Goal: Contribute content: Add original content to the website for others to see

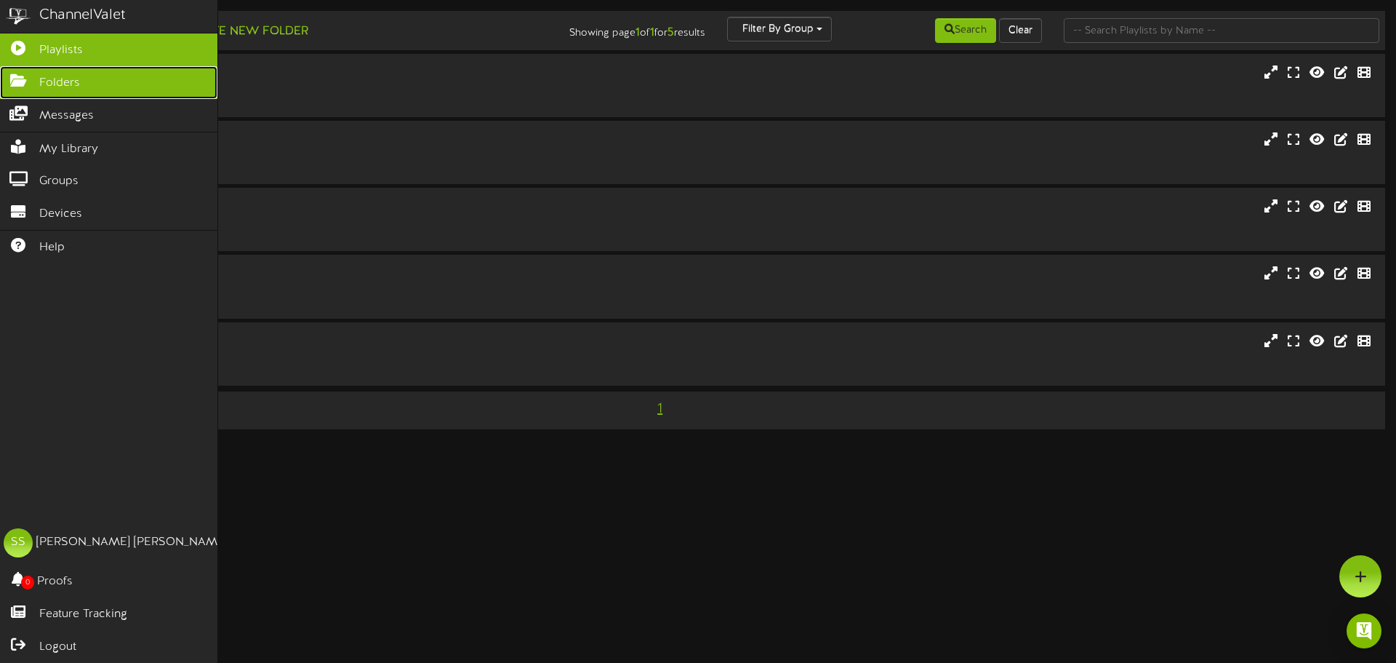
click at [56, 84] on span "Folders" at bounding box center [59, 83] width 41 height 17
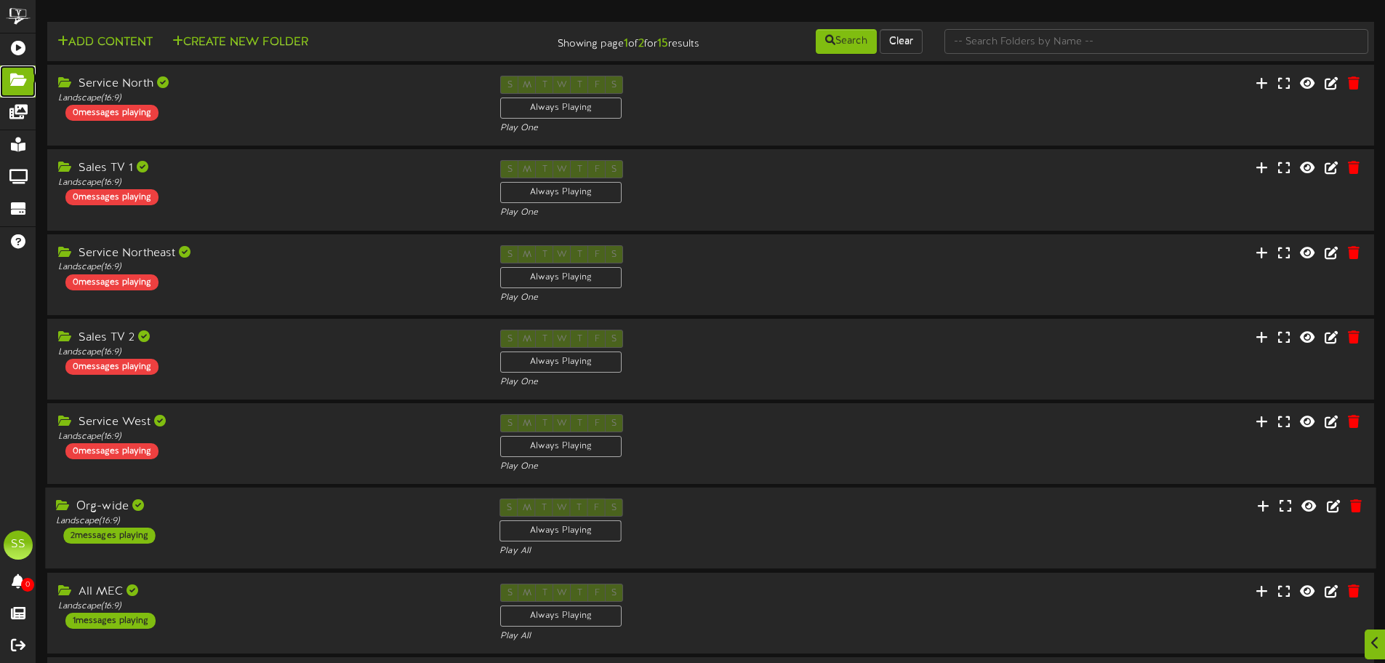
scroll to position [218, 0]
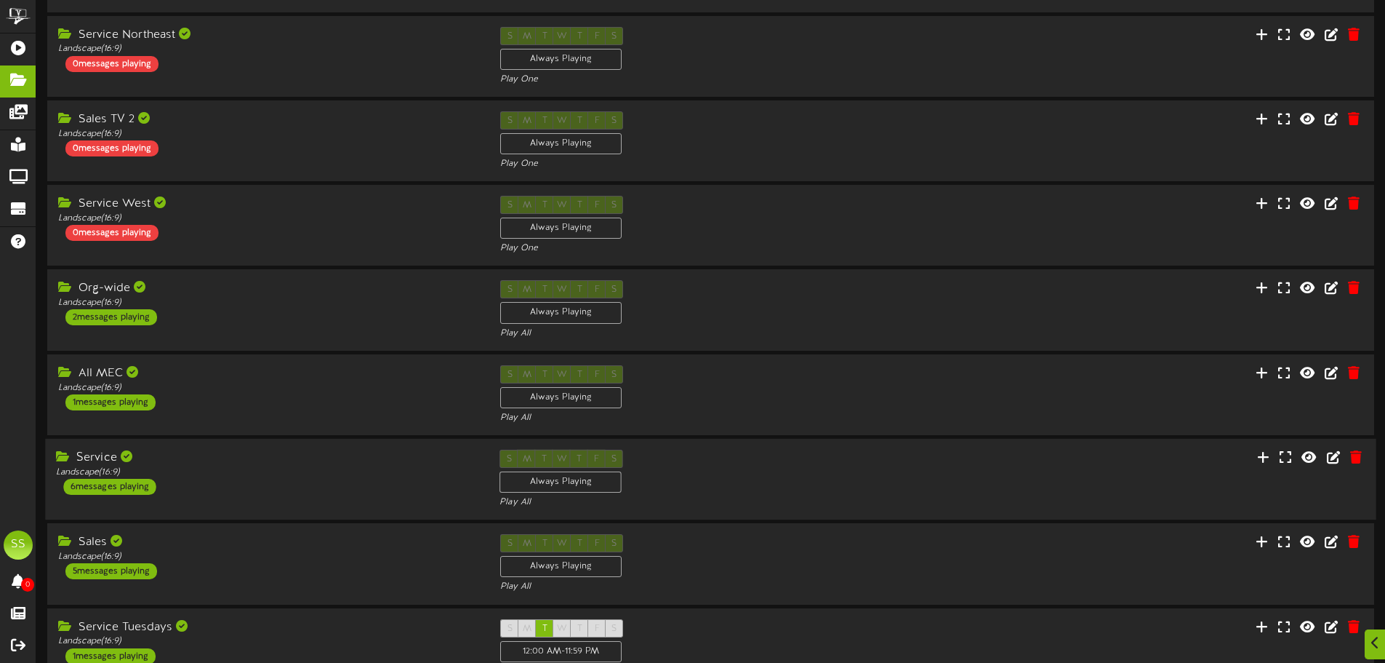
click at [278, 466] on div "Landscape ( 16:9 )" at bounding box center [267, 472] width 422 height 12
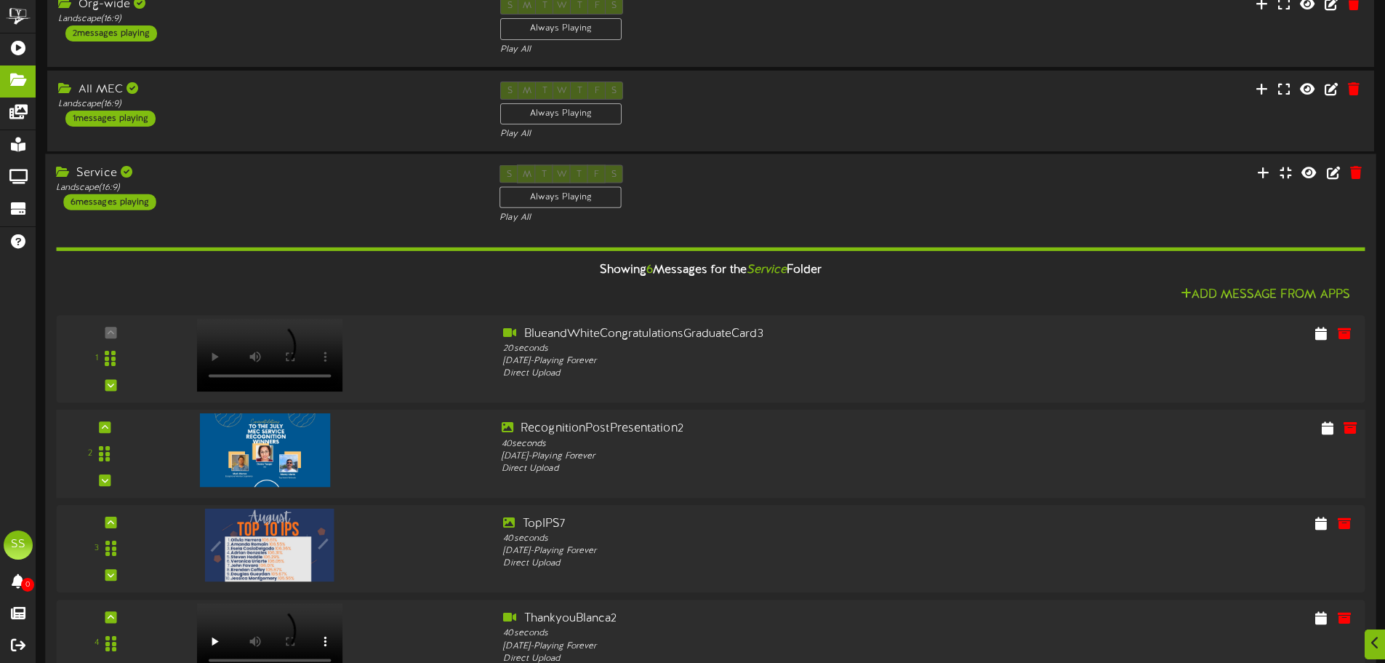
scroll to position [509, 0]
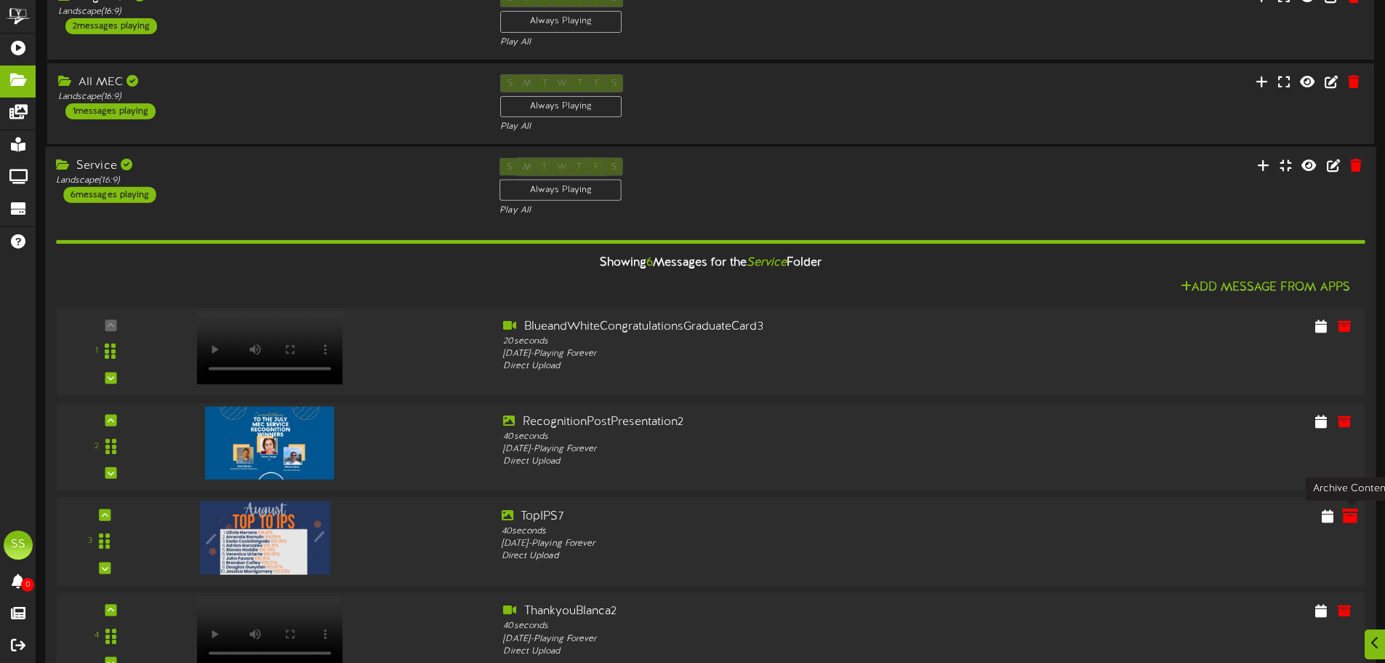
click at [1353, 519] on icon at bounding box center [1350, 515] width 16 height 16
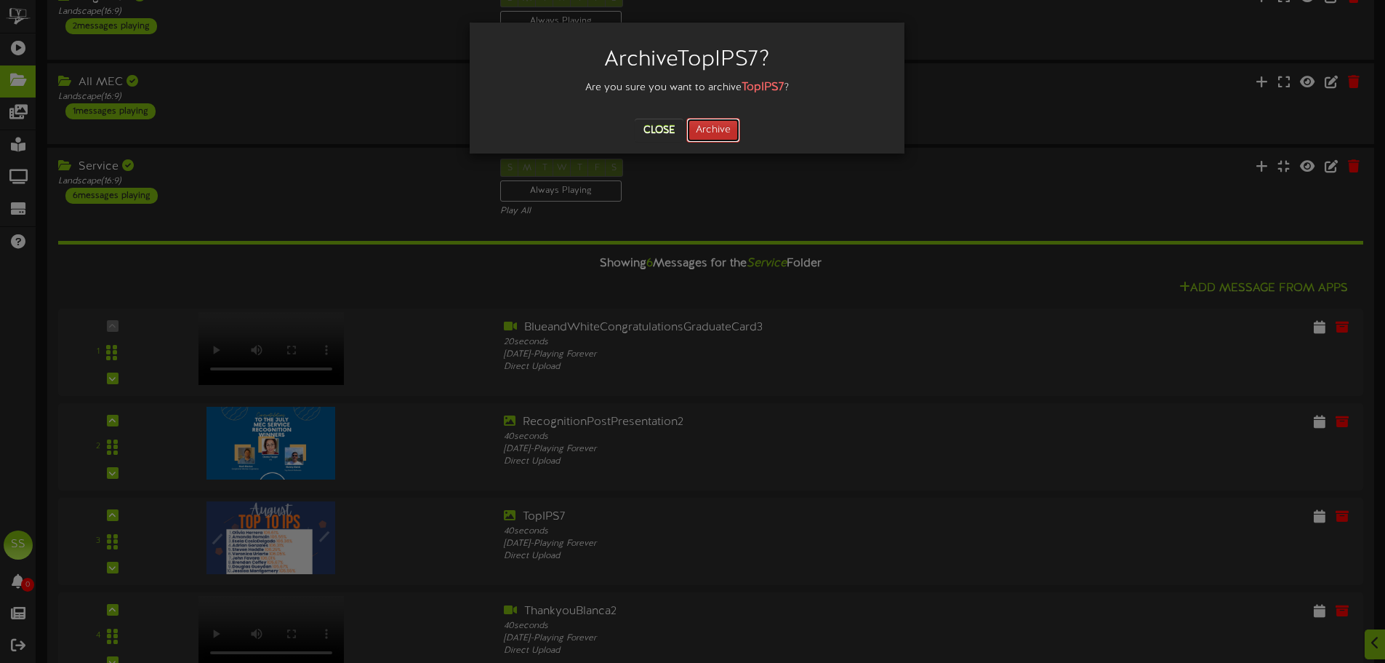
click at [711, 132] on button "Archive" at bounding box center [714, 130] width 54 height 25
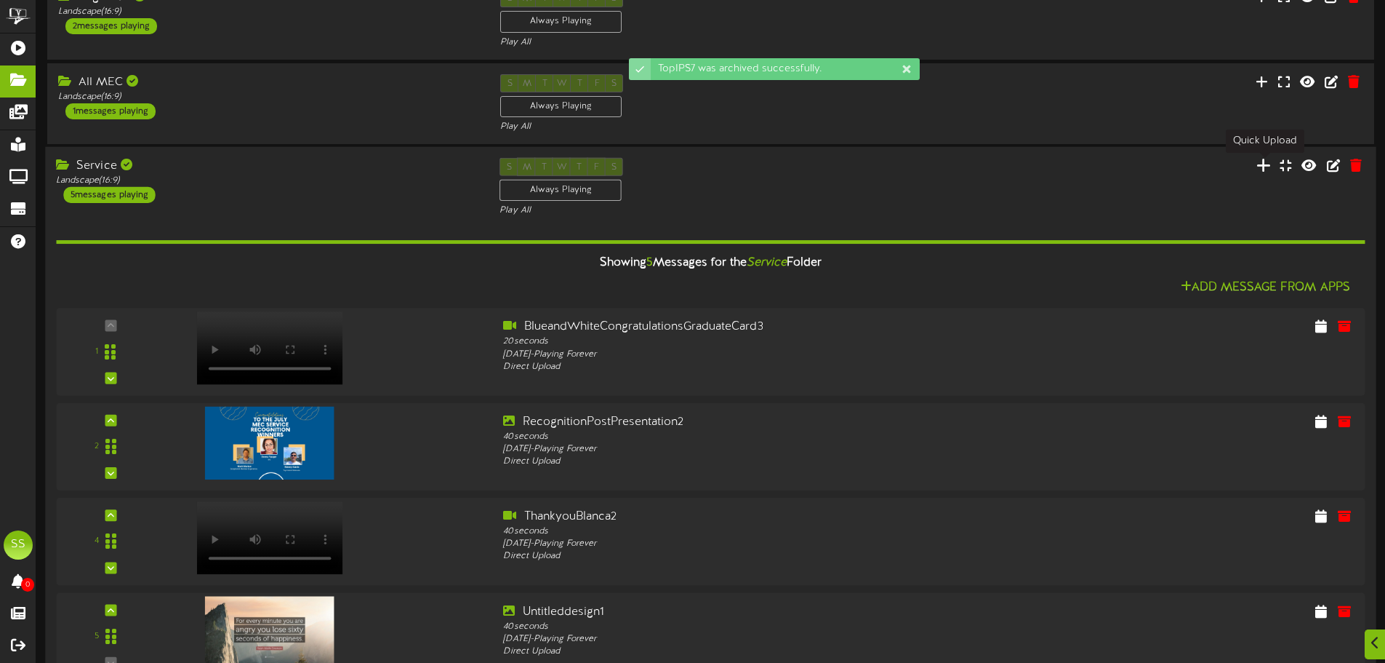
click at [1269, 170] on icon at bounding box center [1264, 164] width 15 height 16
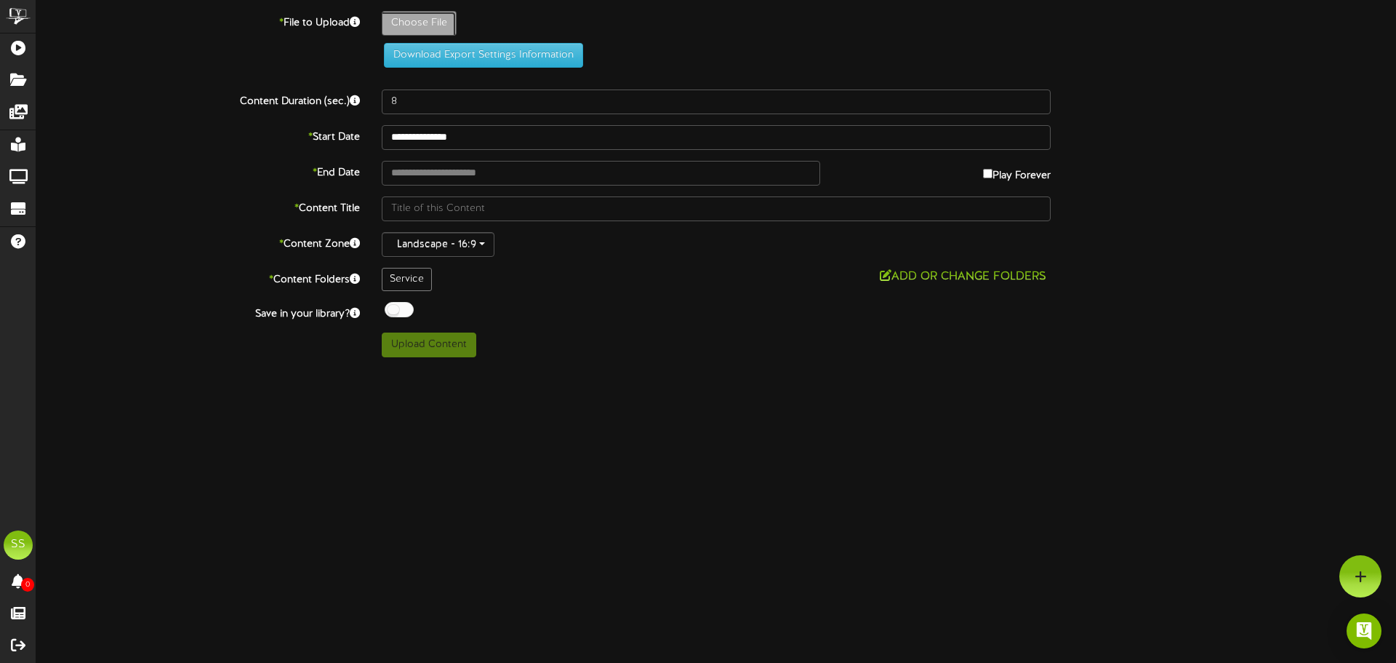
type input "**********"
type input "TopIPS8"
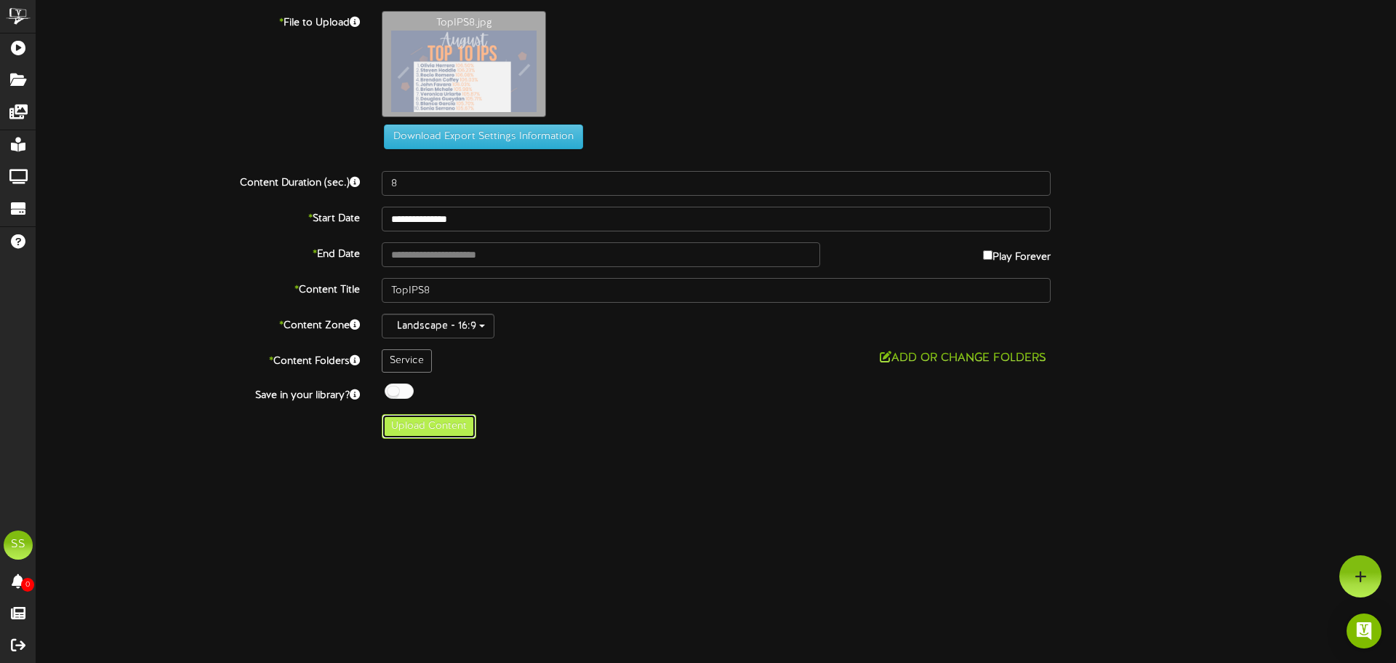
click at [433, 430] on button "Upload Content" at bounding box center [429, 426] width 95 height 25
type input "**********"
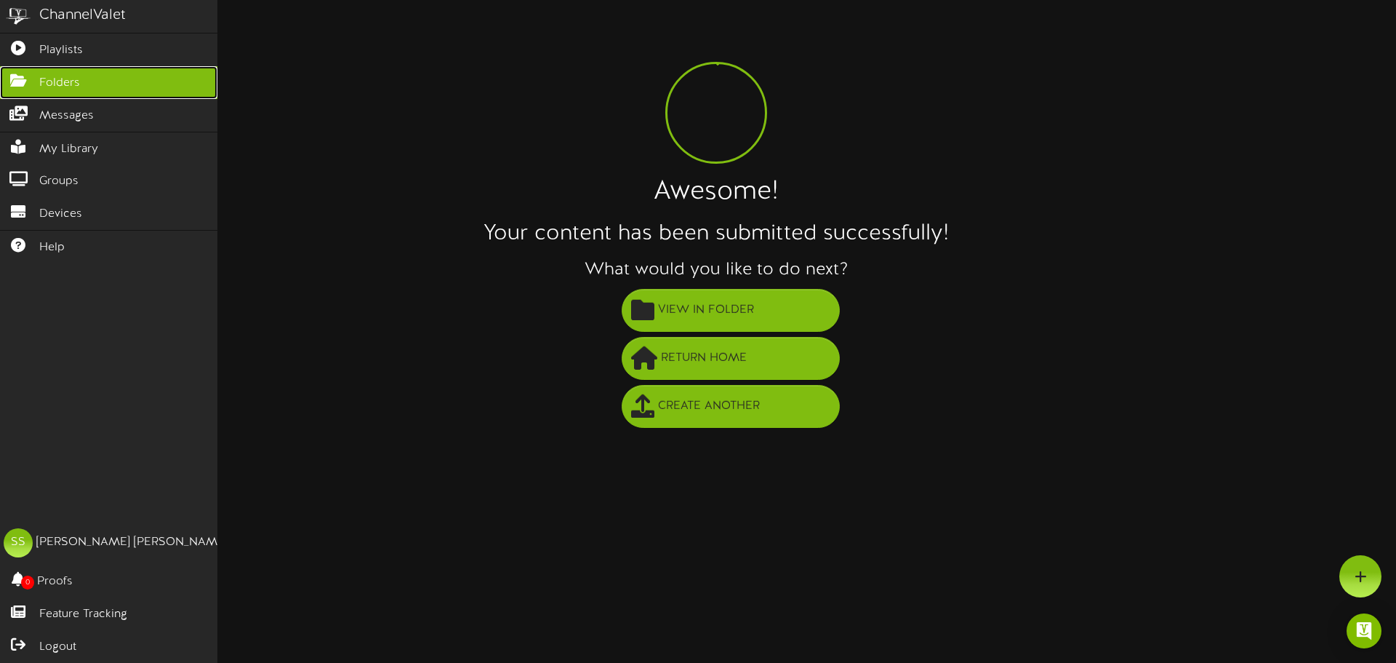
click at [20, 81] on icon at bounding box center [18, 78] width 36 height 11
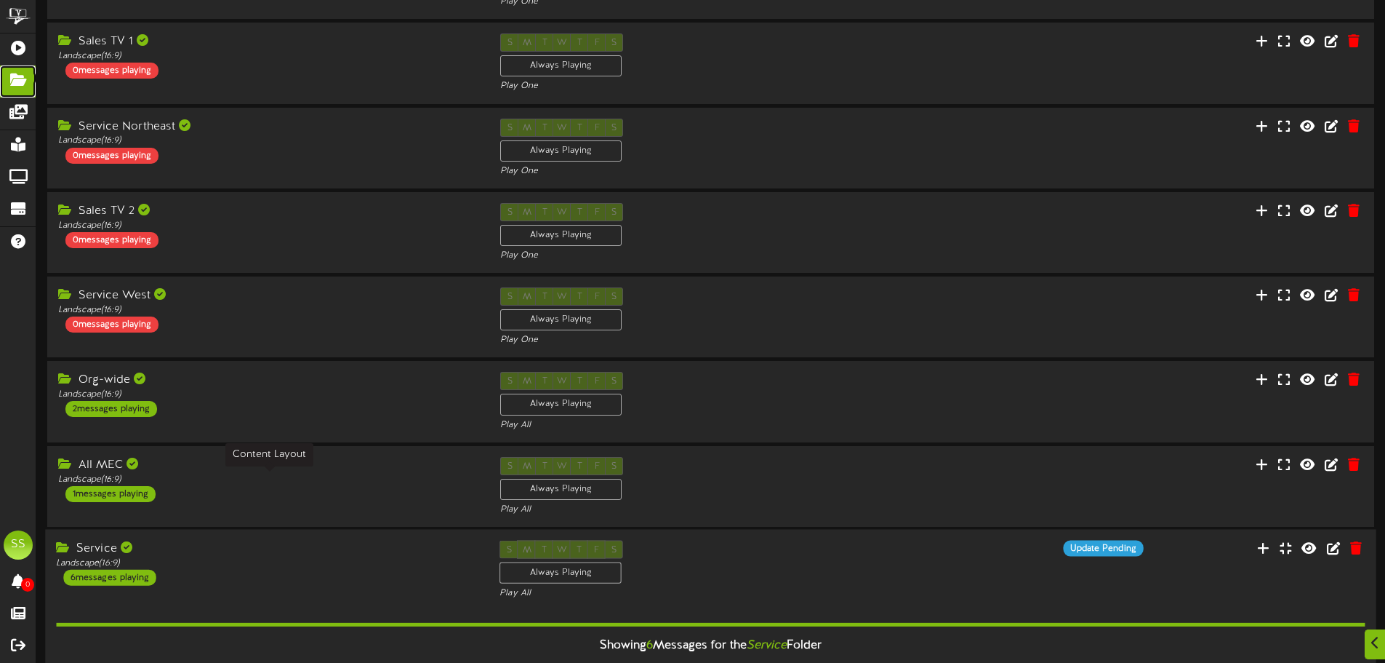
scroll to position [291, 0]
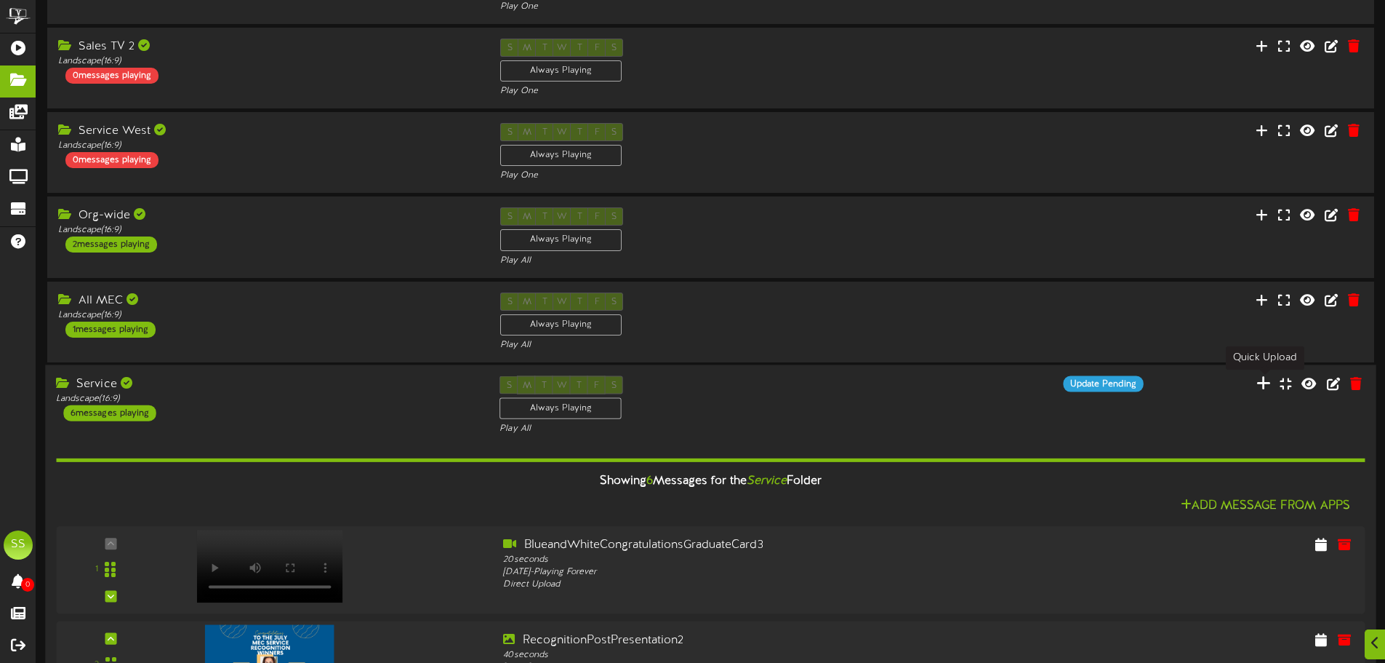
click at [1260, 385] on icon at bounding box center [1264, 383] width 15 height 16
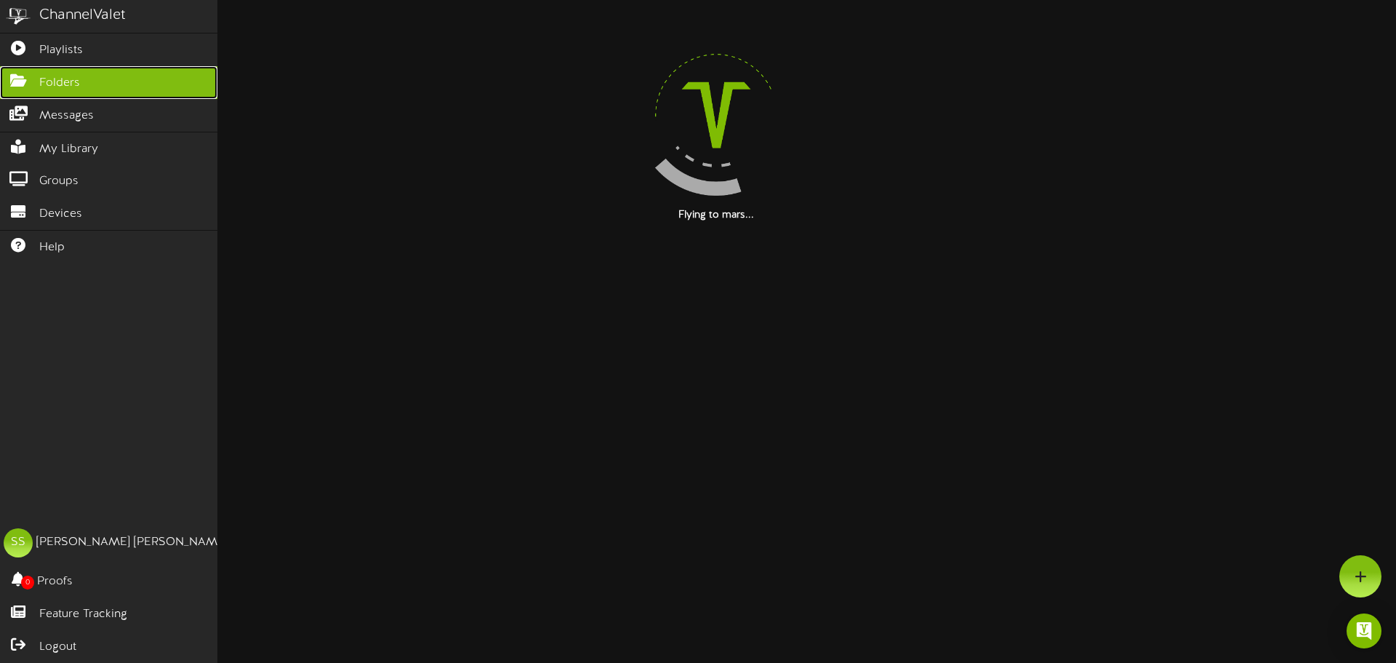
click at [22, 88] on link "Folders" at bounding box center [108, 82] width 217 height 33
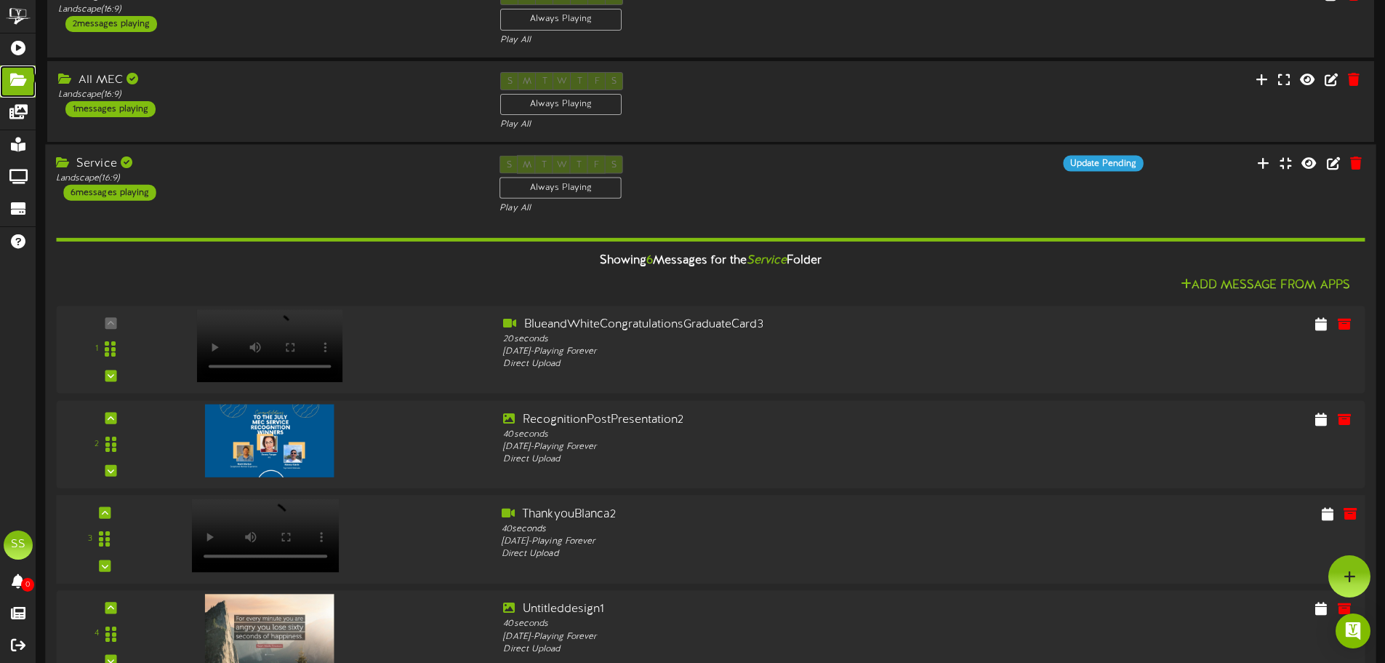
scroll to position [291, 0]
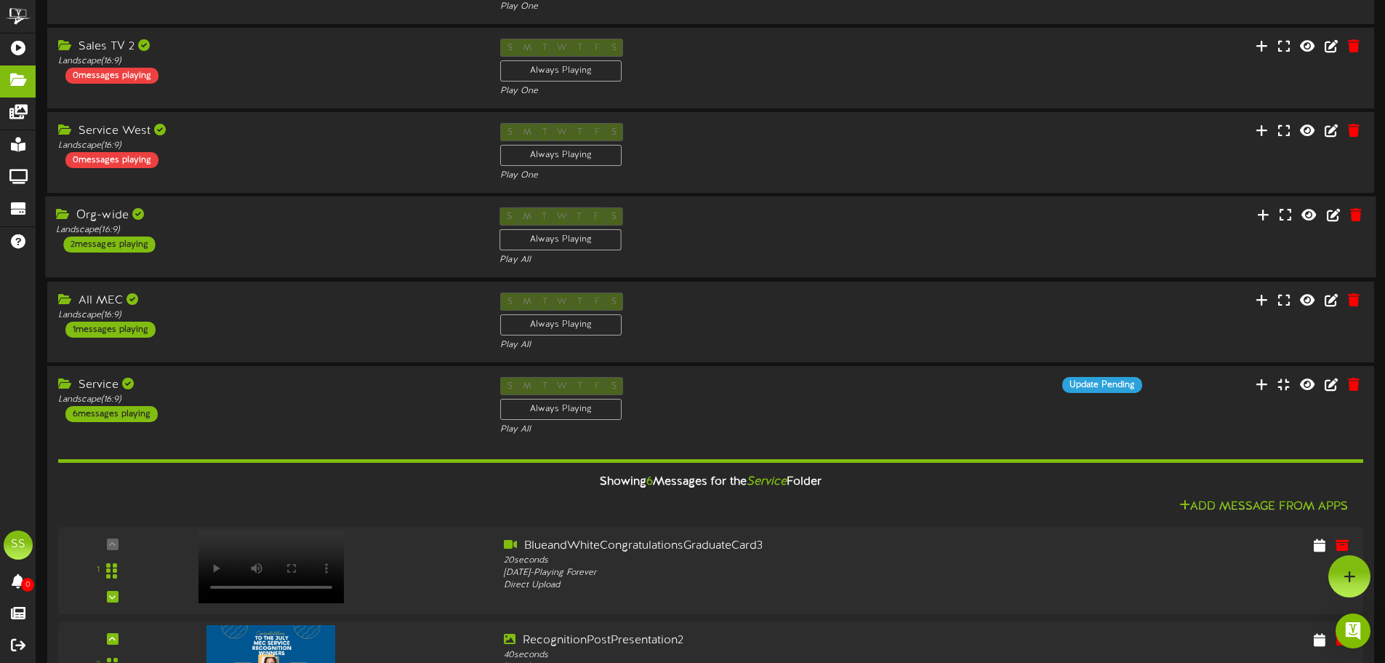
click at [748, 238] on div "S M T W T F S Always Playing Play All" at bounding box center [711, 237] width 444 height 60
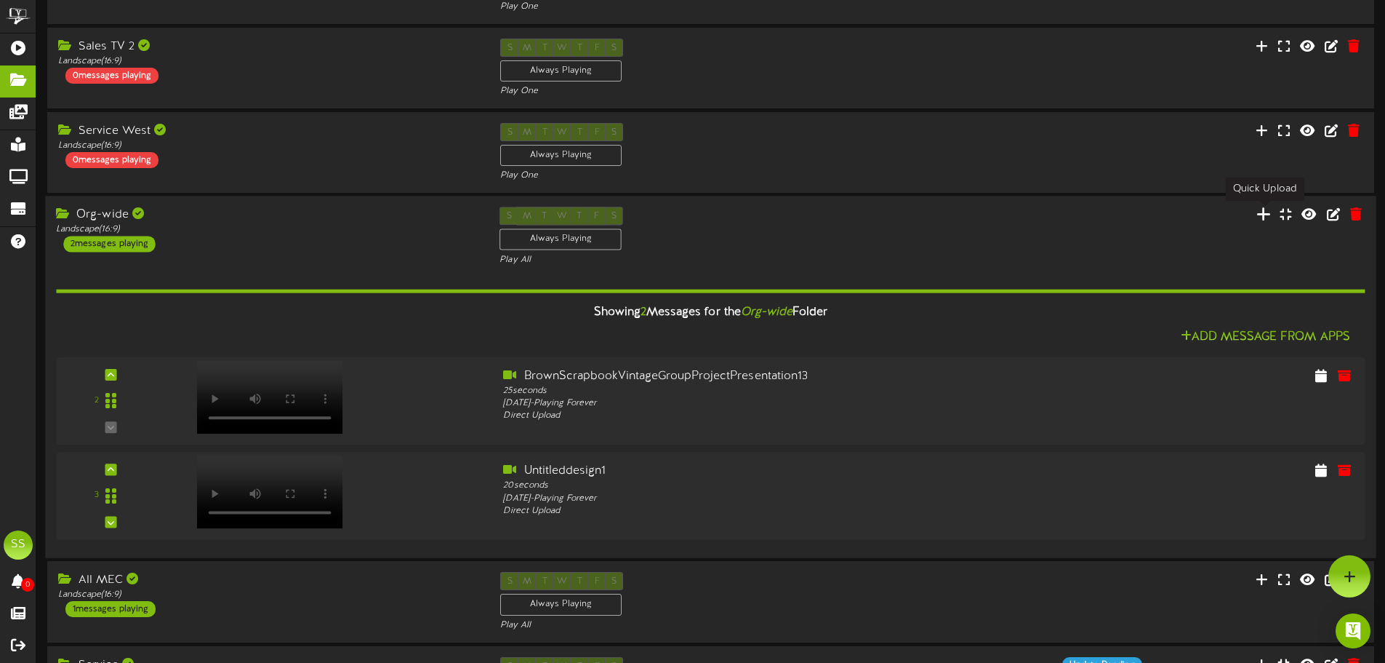
click at [1262, 212] on icon at bounding box center [1264, 214] width 15 height 16
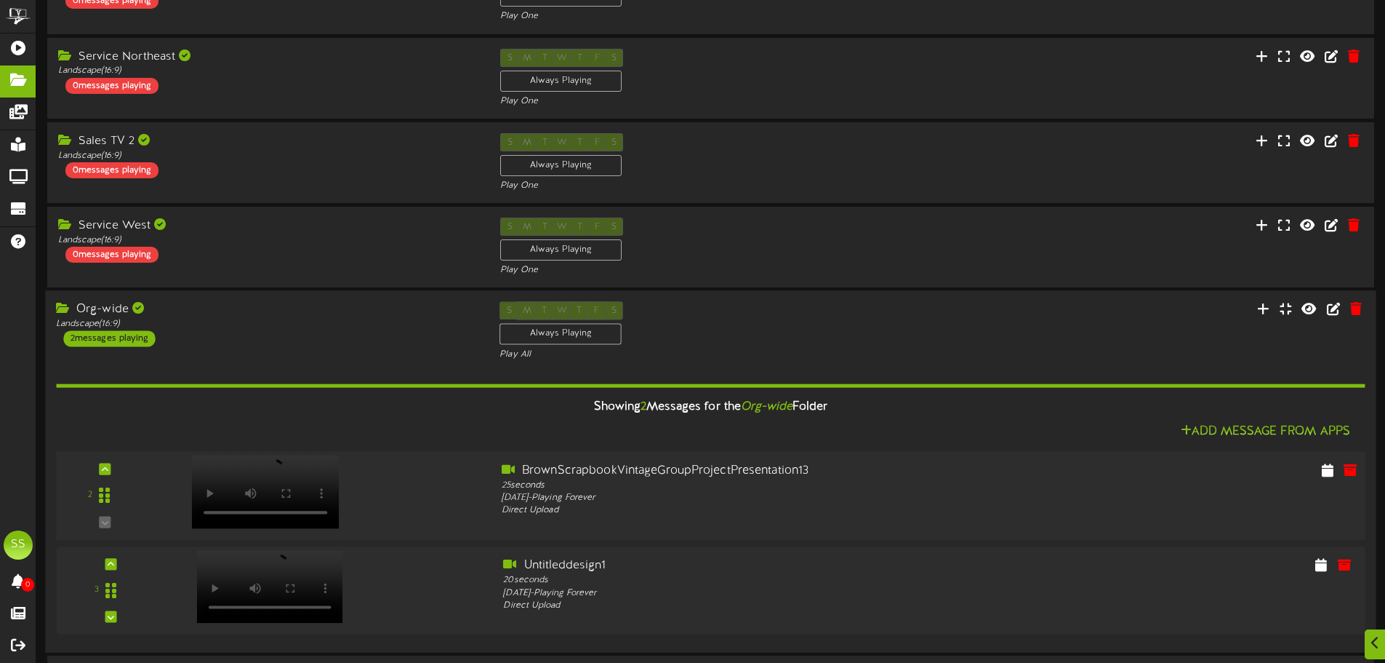
scroll to position [218, 0]
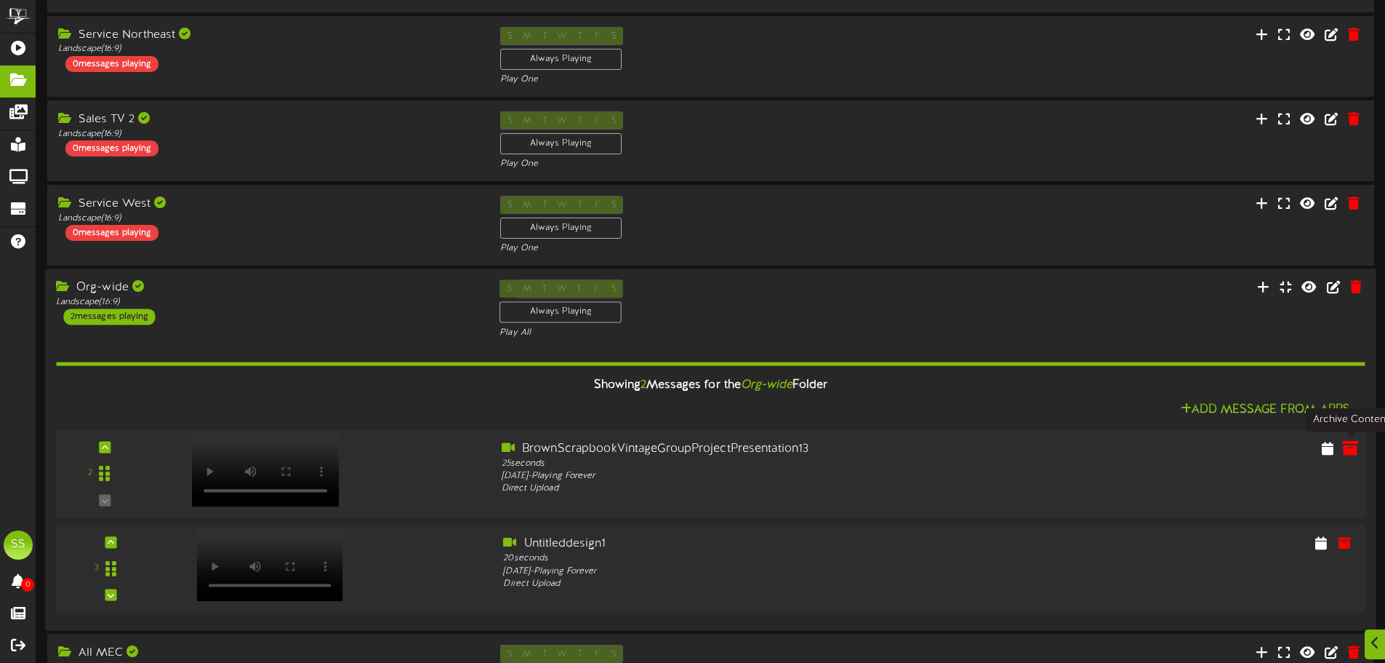
click at [1348, 453] on icon at bounding box center [1350, 447] width 16 height 16
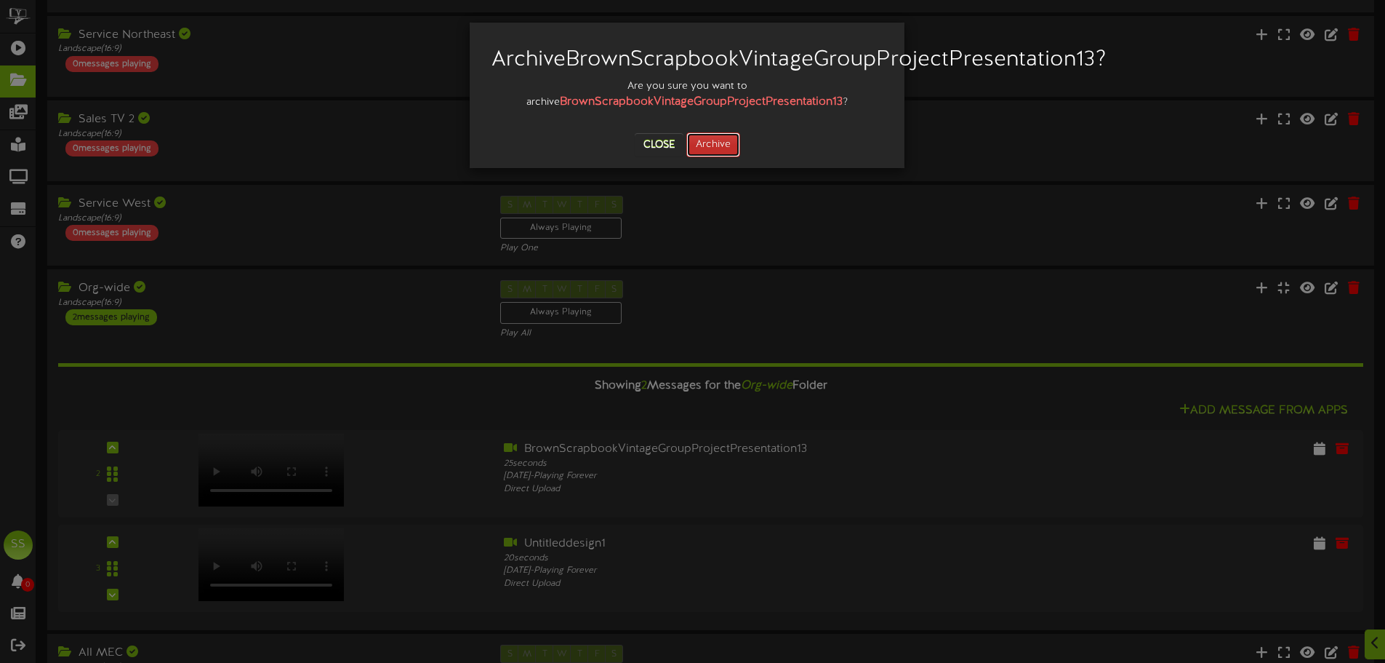
click at [732, 157] on button "Archive" at bounding box center [714, 144] width 54 height 25
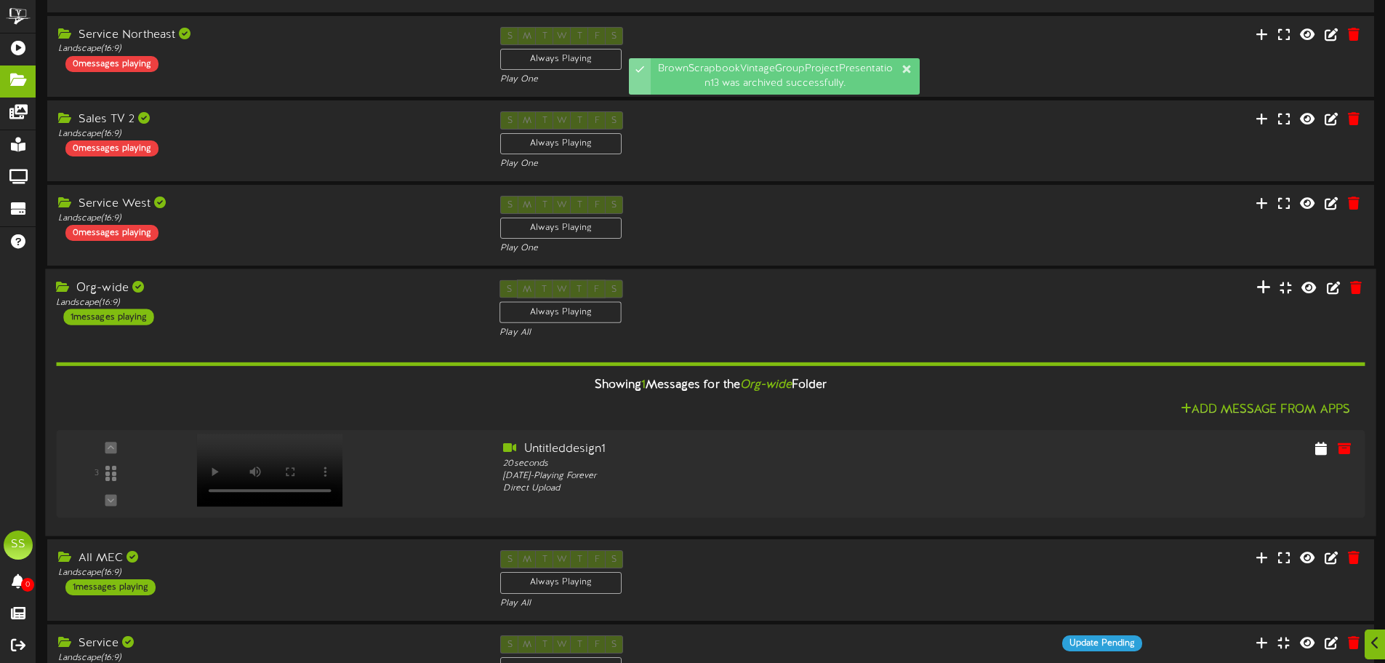
click at [1257, 287] on button at bounding box center [1263, 289] width 23 height 23
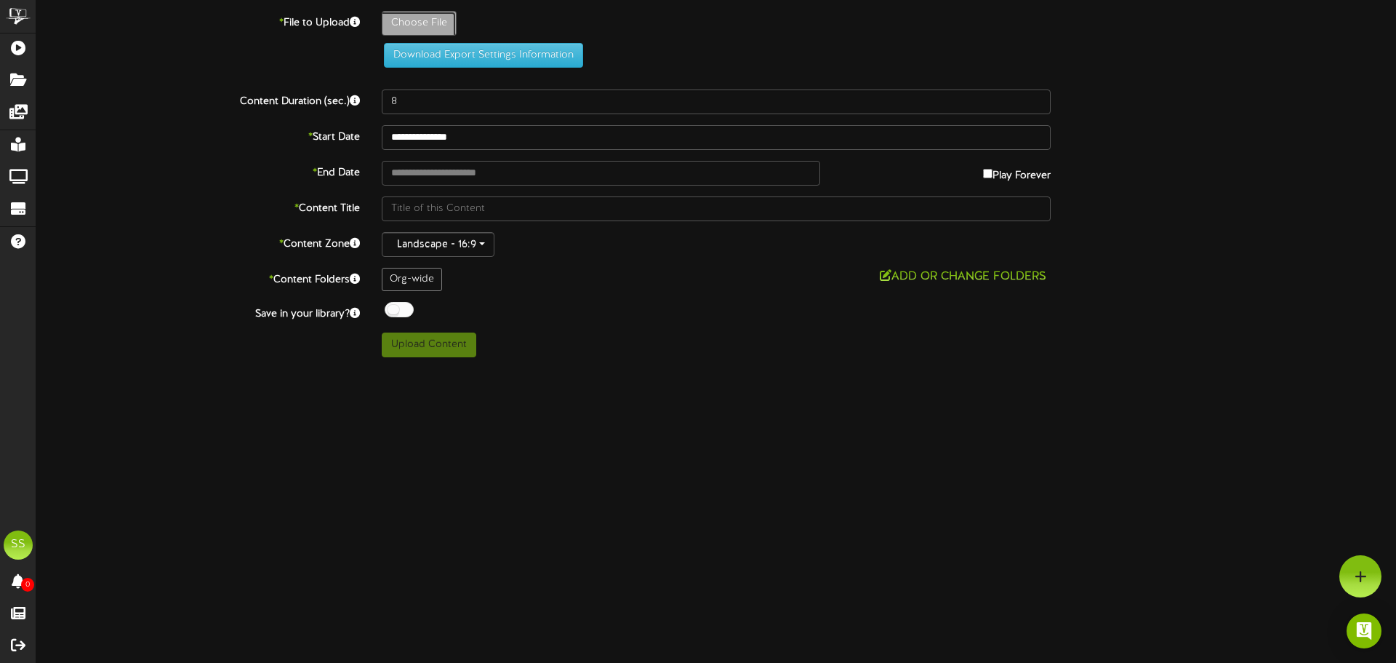
type input "**********"
type input "BrownScrapbookVintageGroupProjectPresentation14"
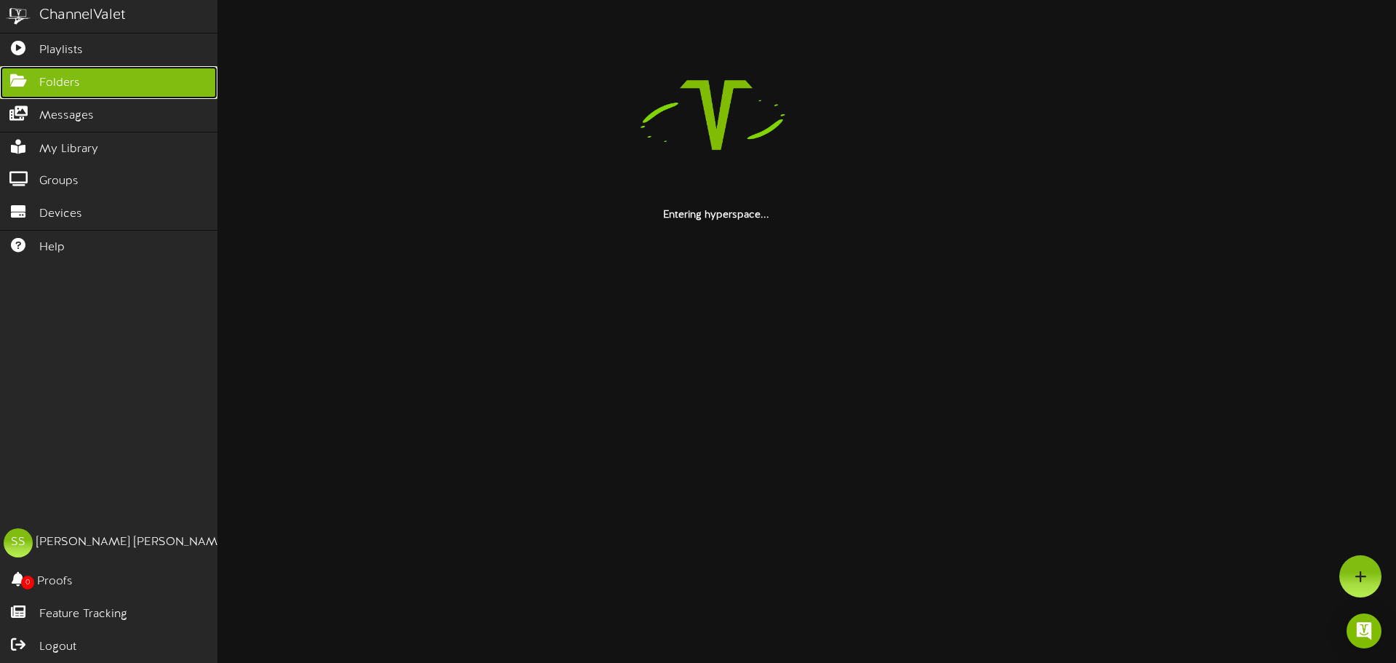
click at [18, 81] on icon at bounding box center [18, 78] width 36 height 11
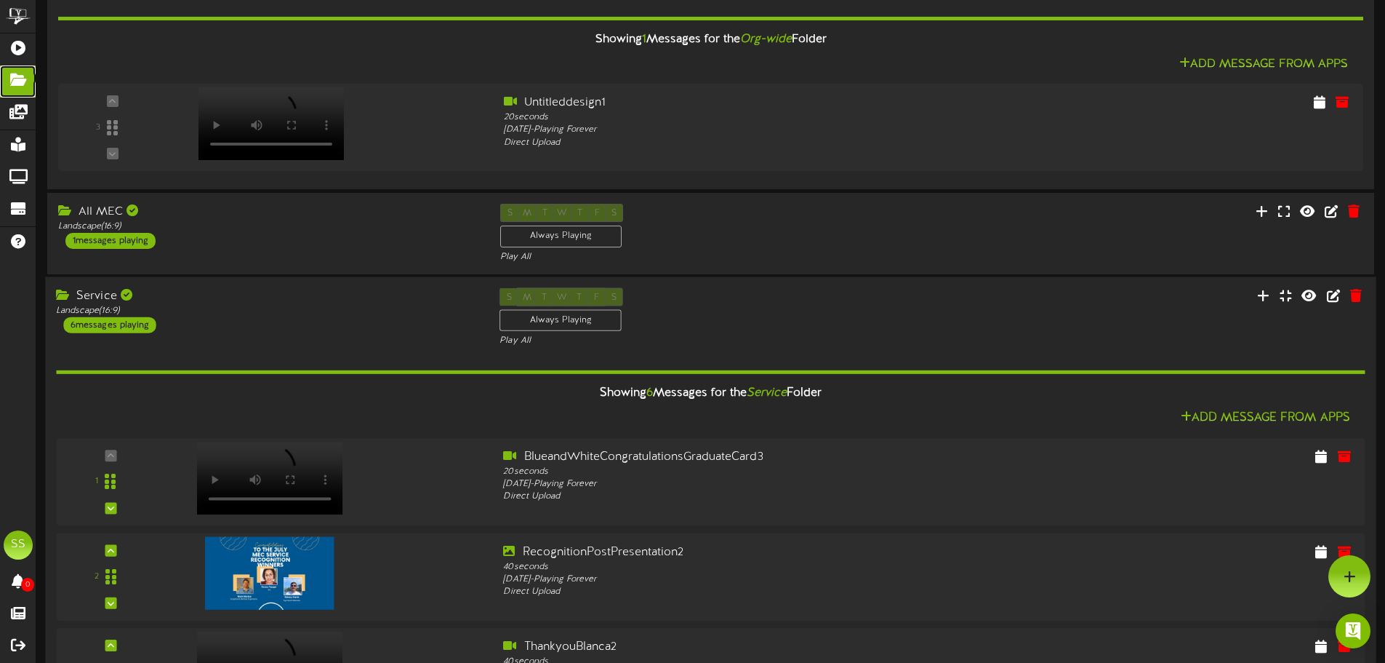
scroll to position [436, 0]
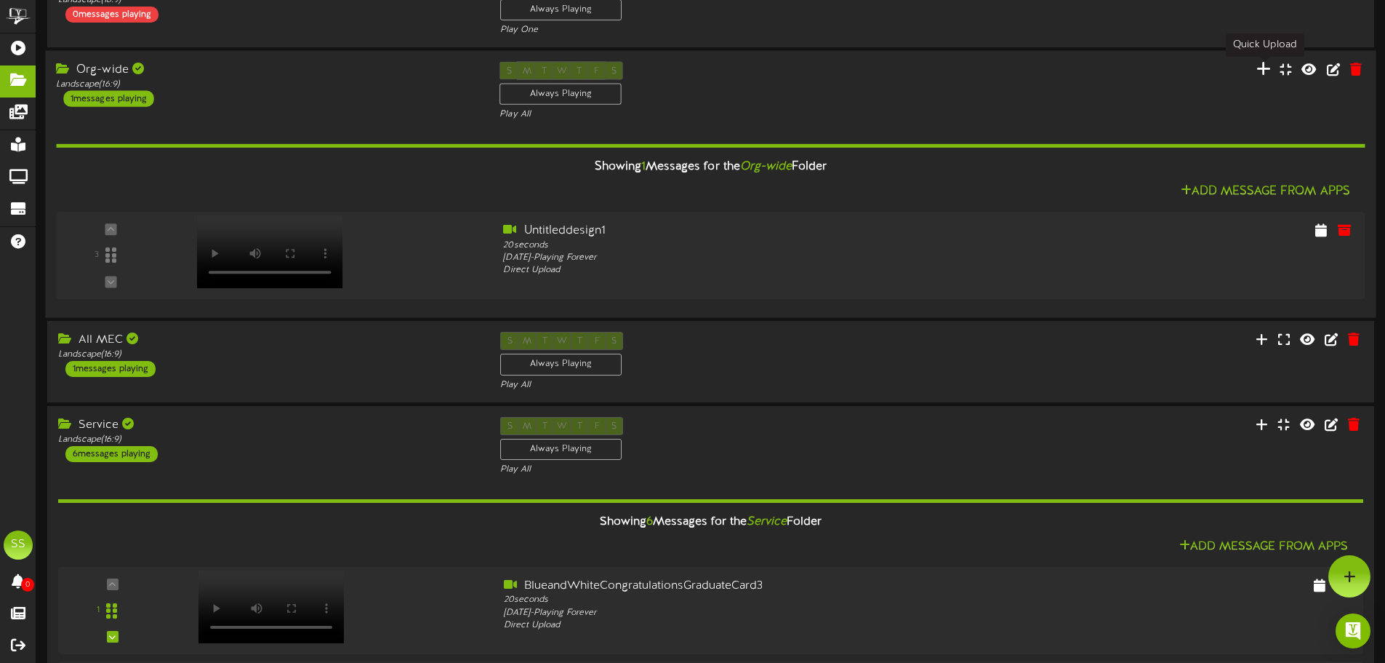
click at [1261, 69] on icon at bounding box center [1264, 69] width 15 height 16
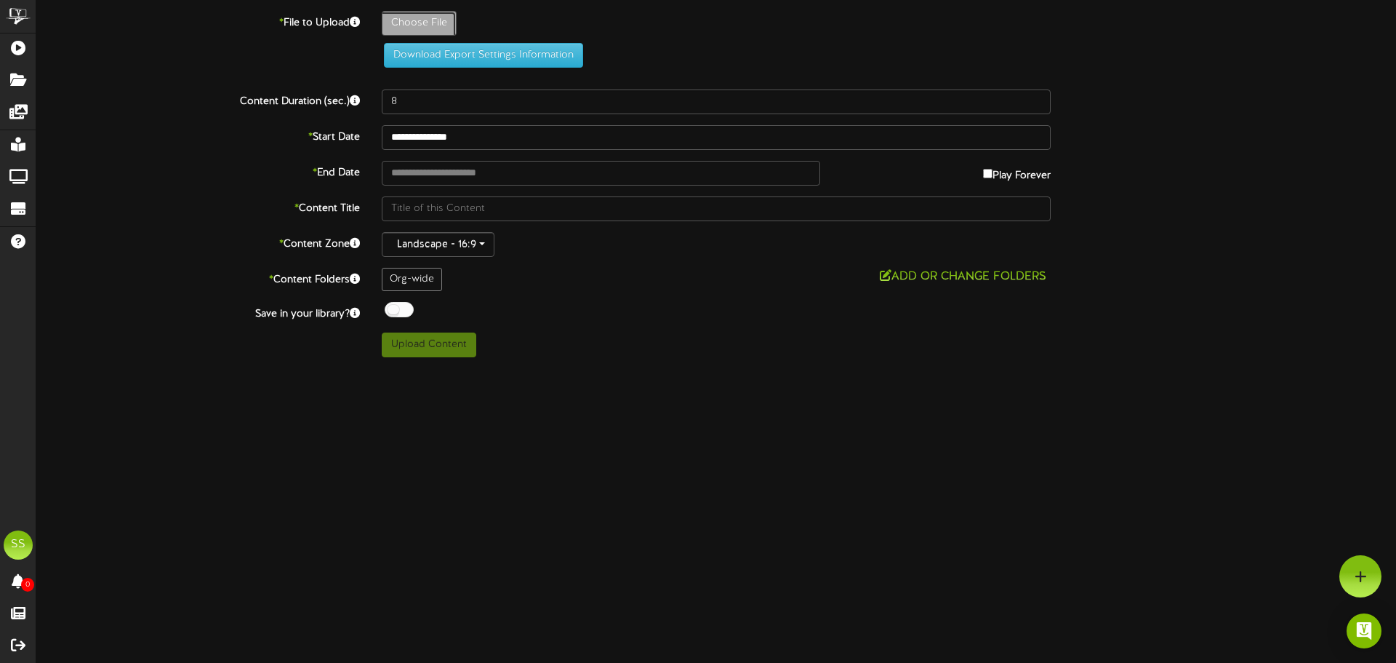
type input "**********"
type input "BrownScrapbookVintageGroupProjectPresentation14"
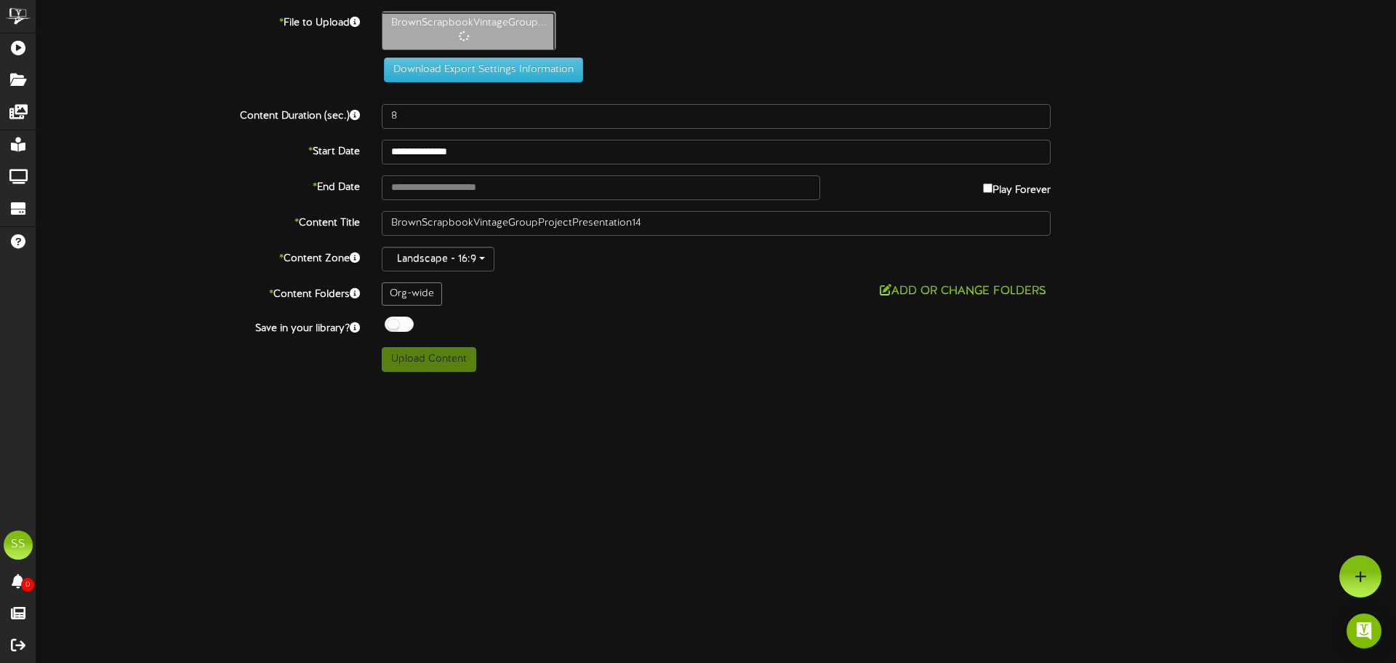
type input "25"
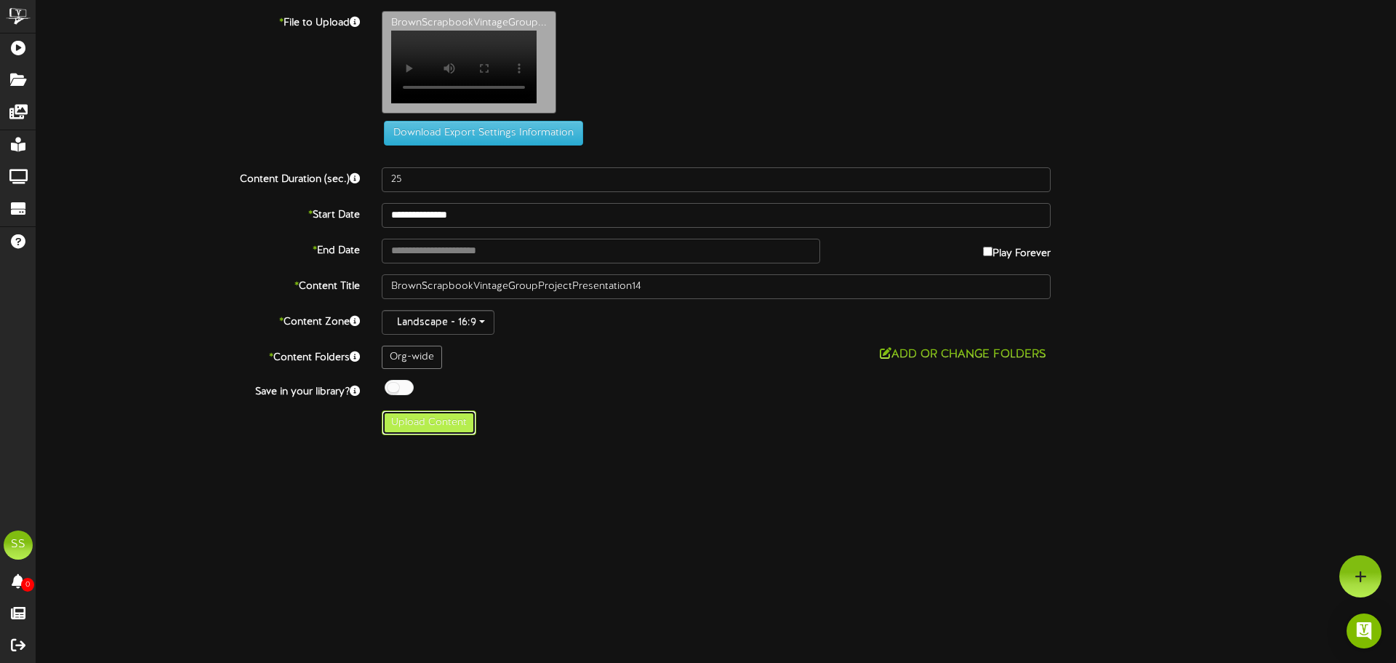
click at [444, 426] on button "Upload Content" at bounding box center [429, 422] width 95 height 25
type input "**********"
